Goal: Navigation & Orientation: Find specific page/section

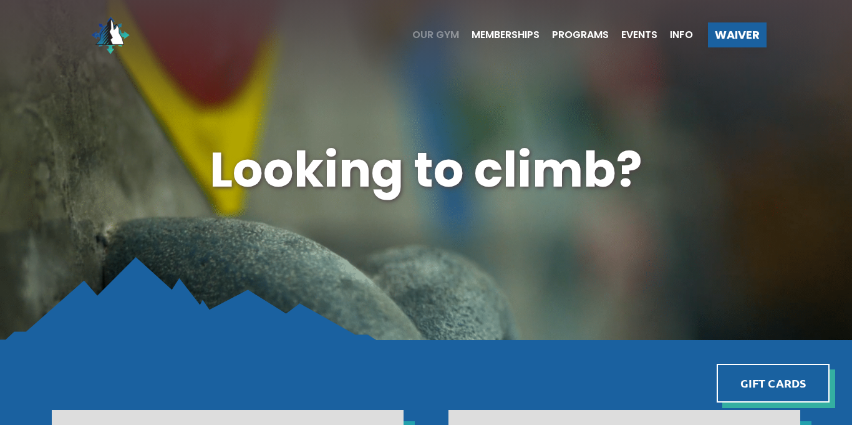
click at [436, 39] on span "Our Gym" at bounding box center [435, 35] width 47 height 10
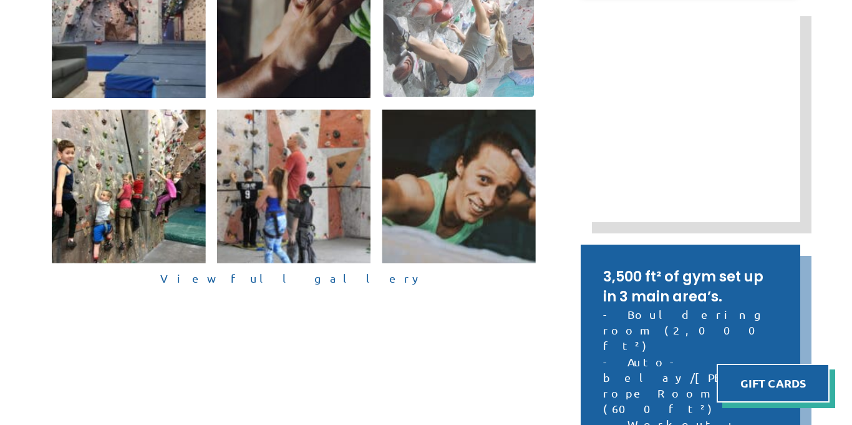
scroll to position [388, 0]
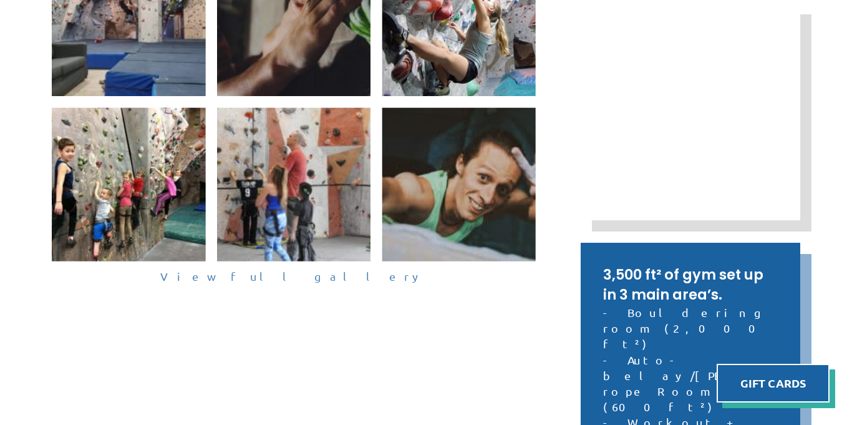
click at [309, 281] on link "View full gallery" at bounding box center [294, 276] width 484 height 19
